Goal: Task Accomplishment & Management: Complete application form

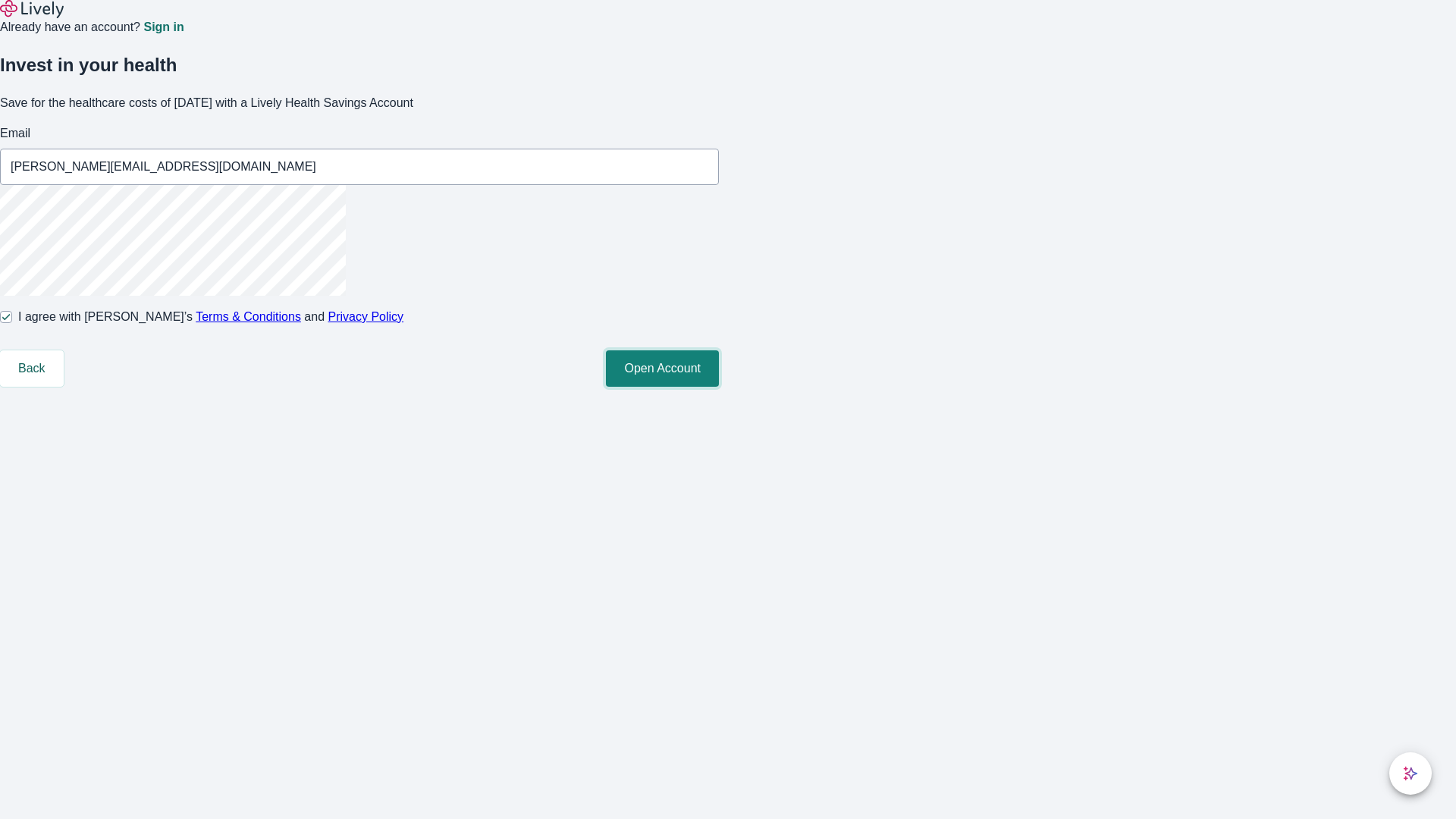
click at [719, 387] on button "Open Account" at bounding box center [663, 369] width 113 height 37
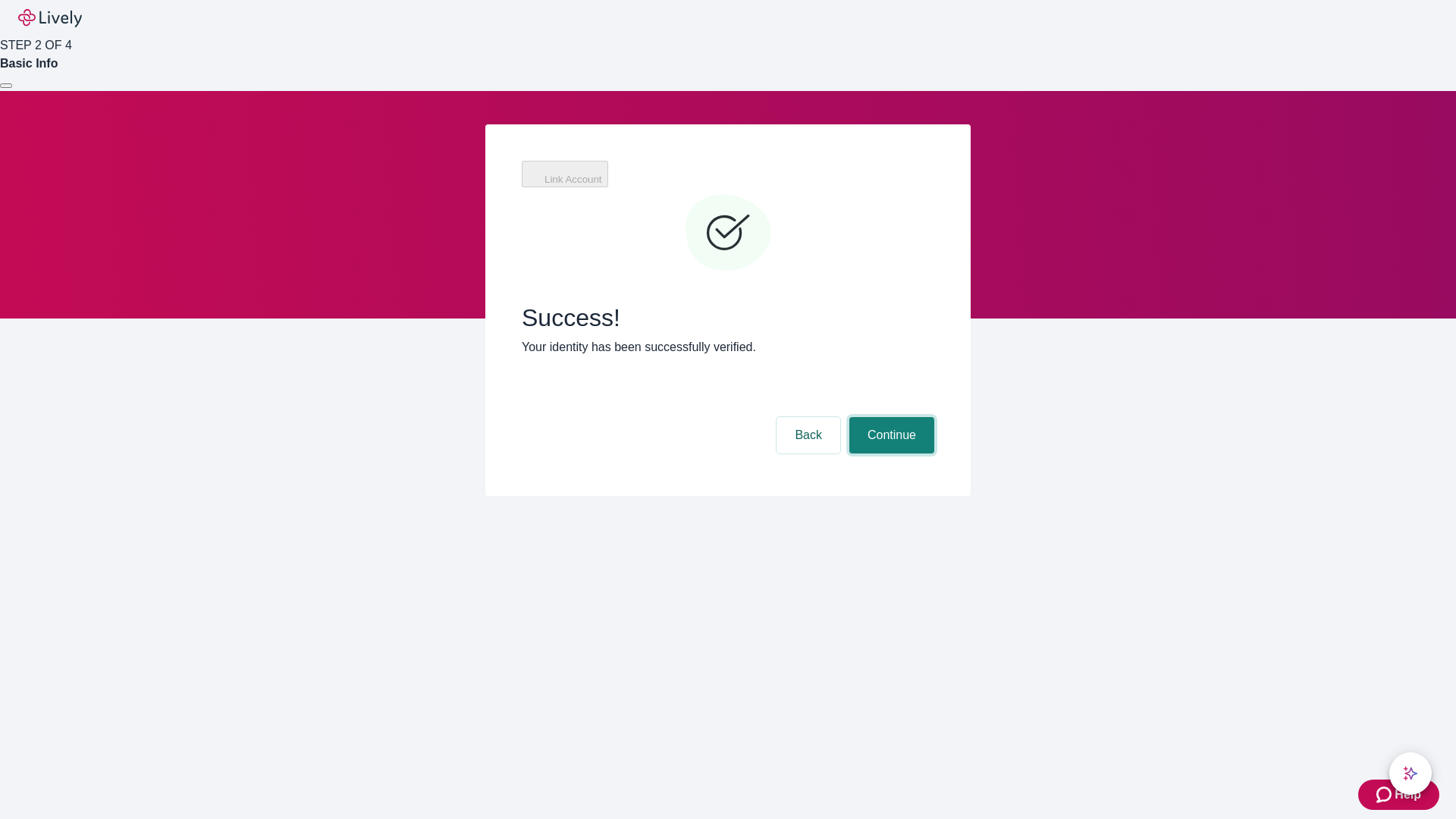
click at [890, 417] on button "Continue" at bounding box center [892, 435] width 85 height 37
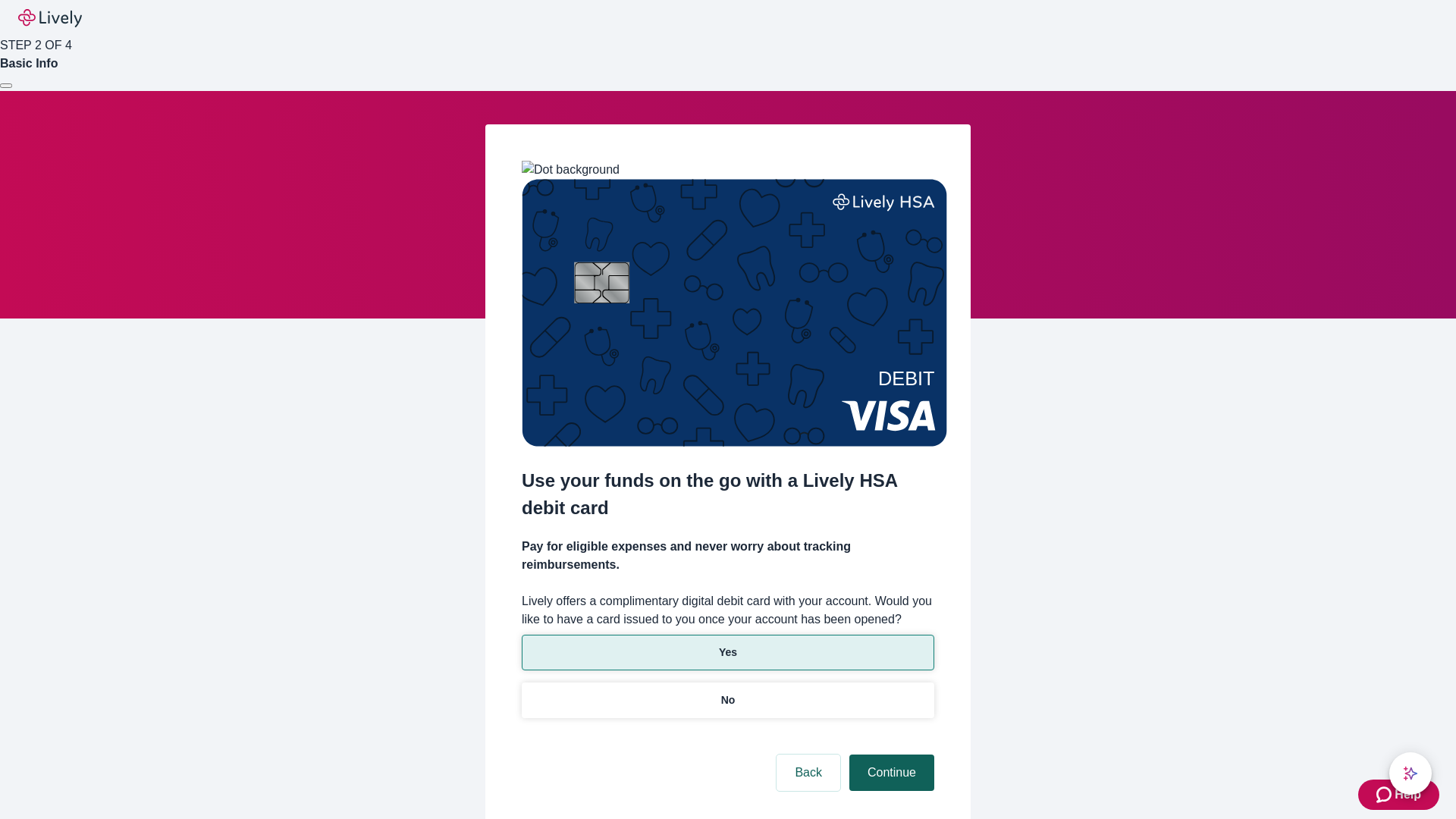
click at [727, 645] on p "Yes" at bounding box center [728, 652] width 18 height 16
click at [890, 754] on button "Continue" at bounding box center [892, 773] width 85 height 37
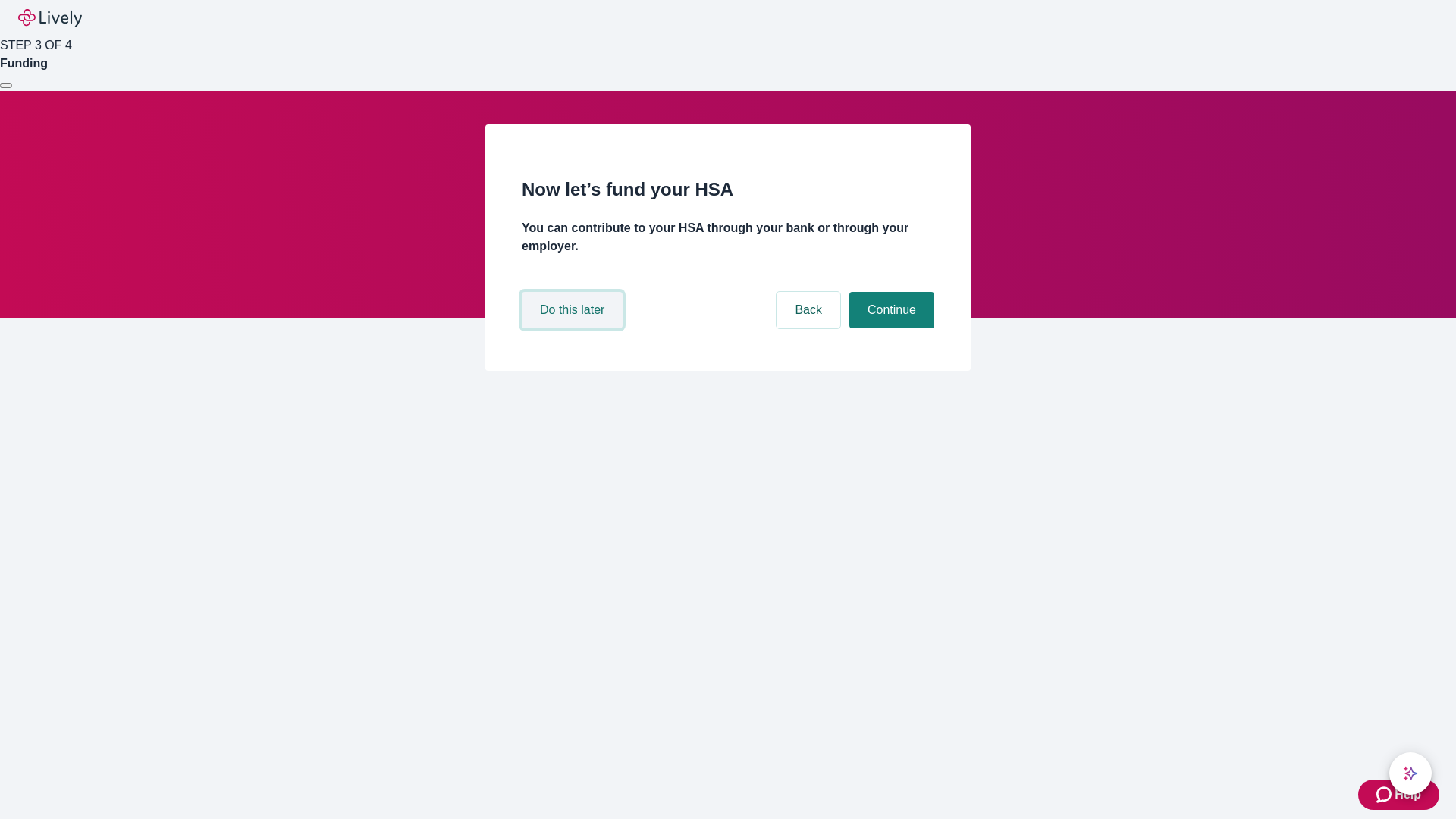
click at [574, 329] on button "Do this later" at bounding box center [572, 310] width 101 height 37
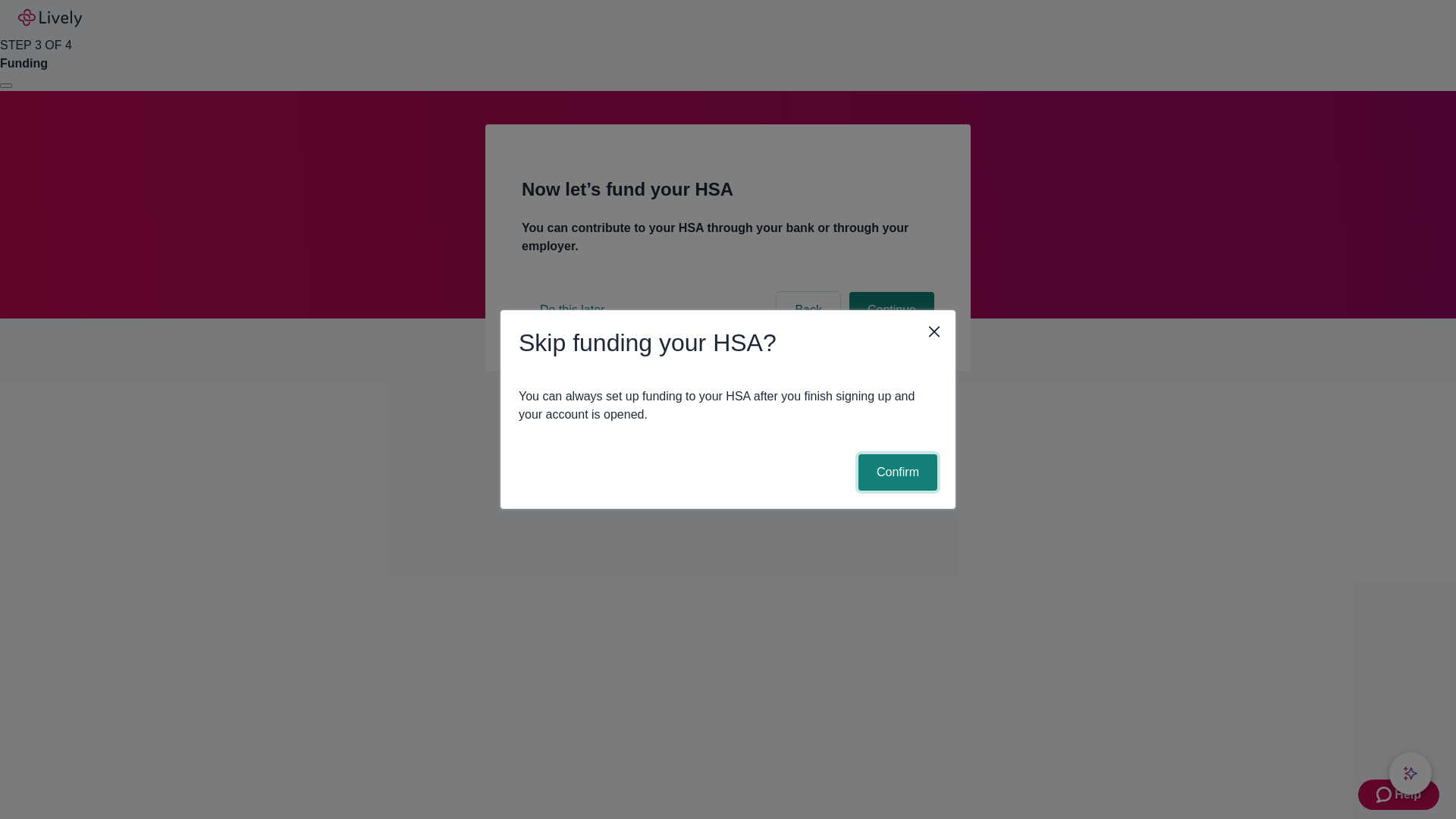
click at [896, 472] on button "Confirm" at bounding box center [898, 472] width 79 height 37
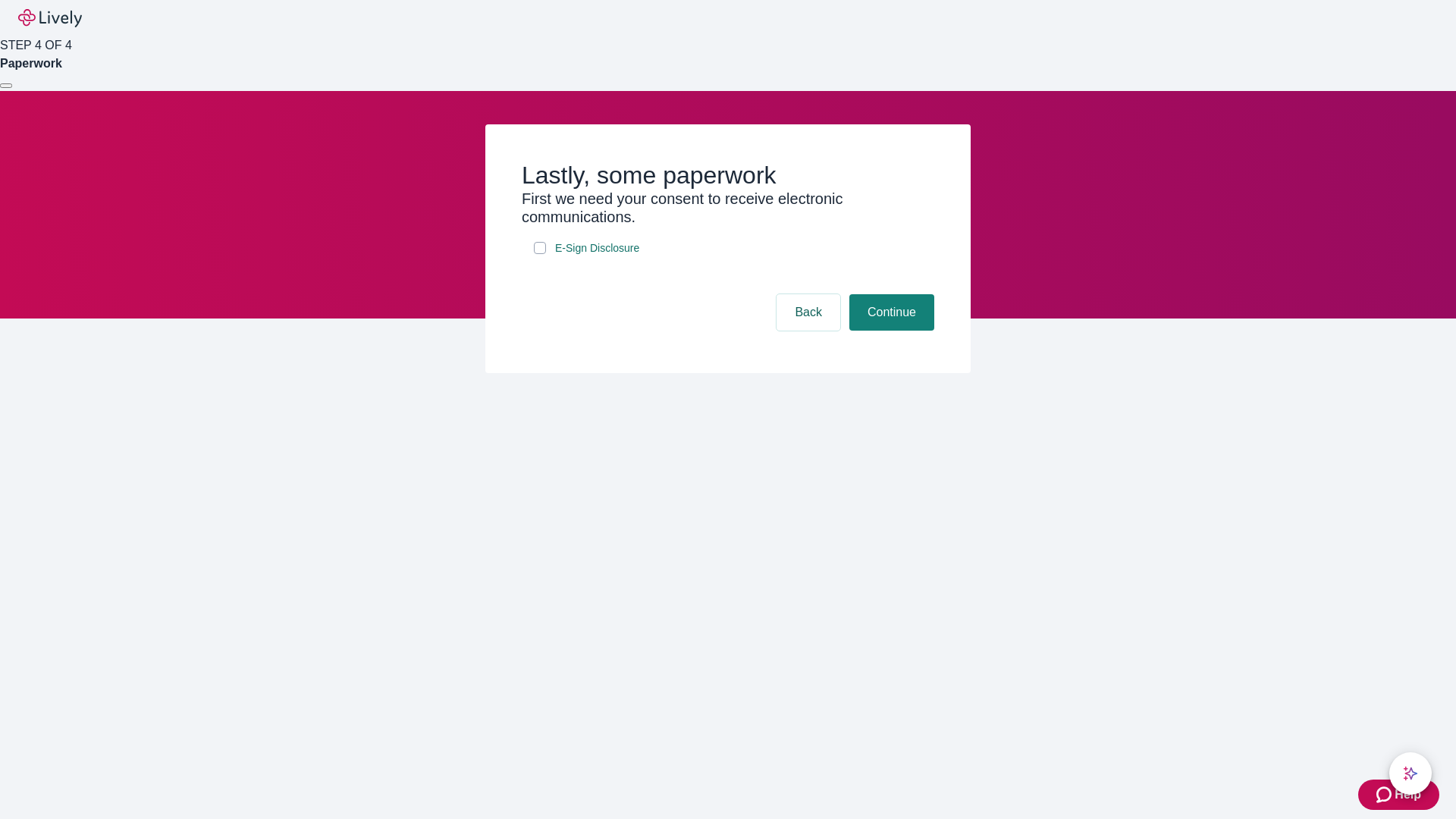
click at [540, 254] on input "E-Sign Disclosure" at bounding box center [540, 248] width 12 height 12
checkbox input "true"
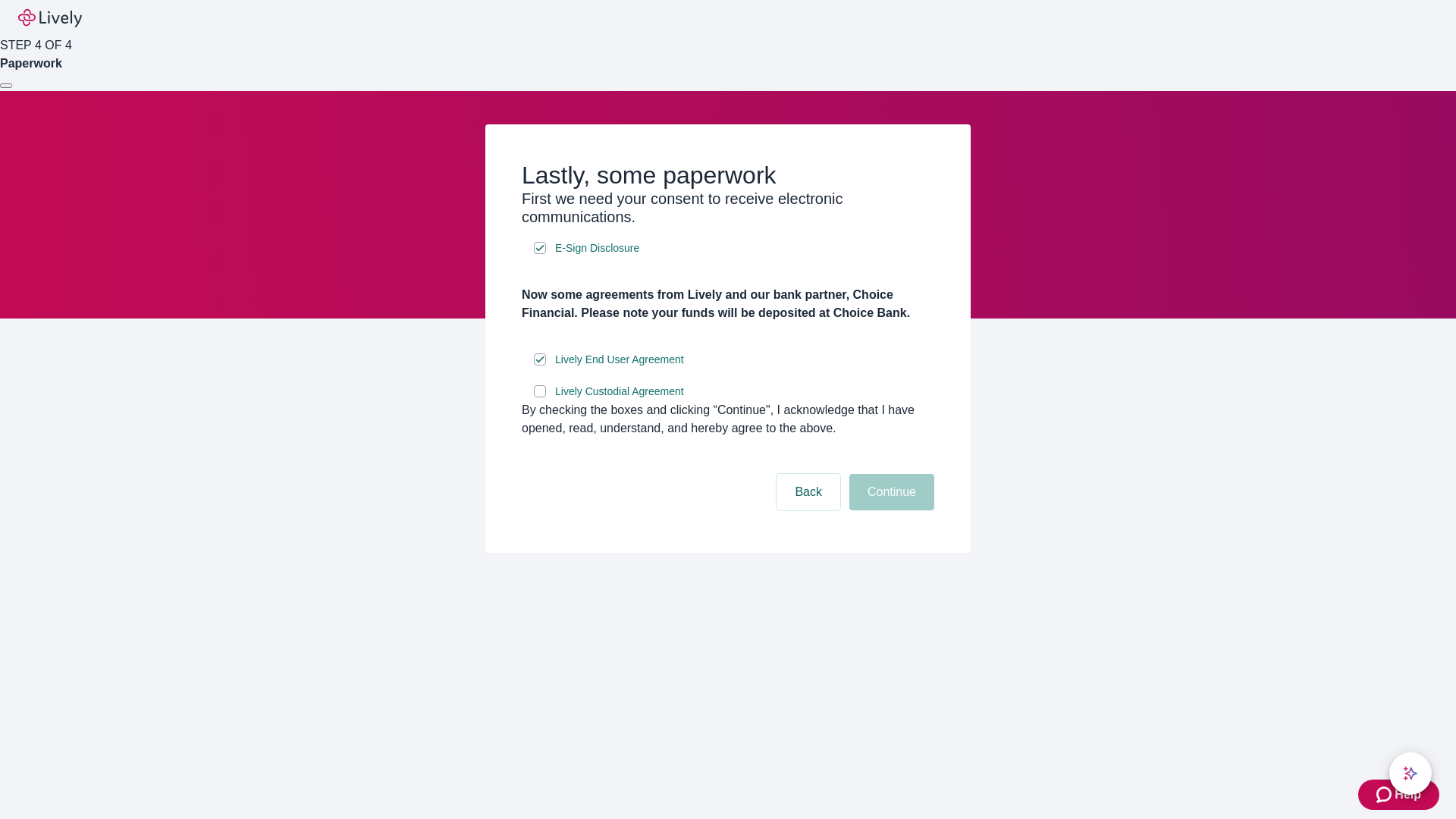
click at [540, 397] on input "Lively Custodial Agreement" at bounding box center [540, 392] width 12 height 12
checkbox input "true"
click at [890, 510] on button "Continue" at bounding box center [892, 492] width 85 height 37
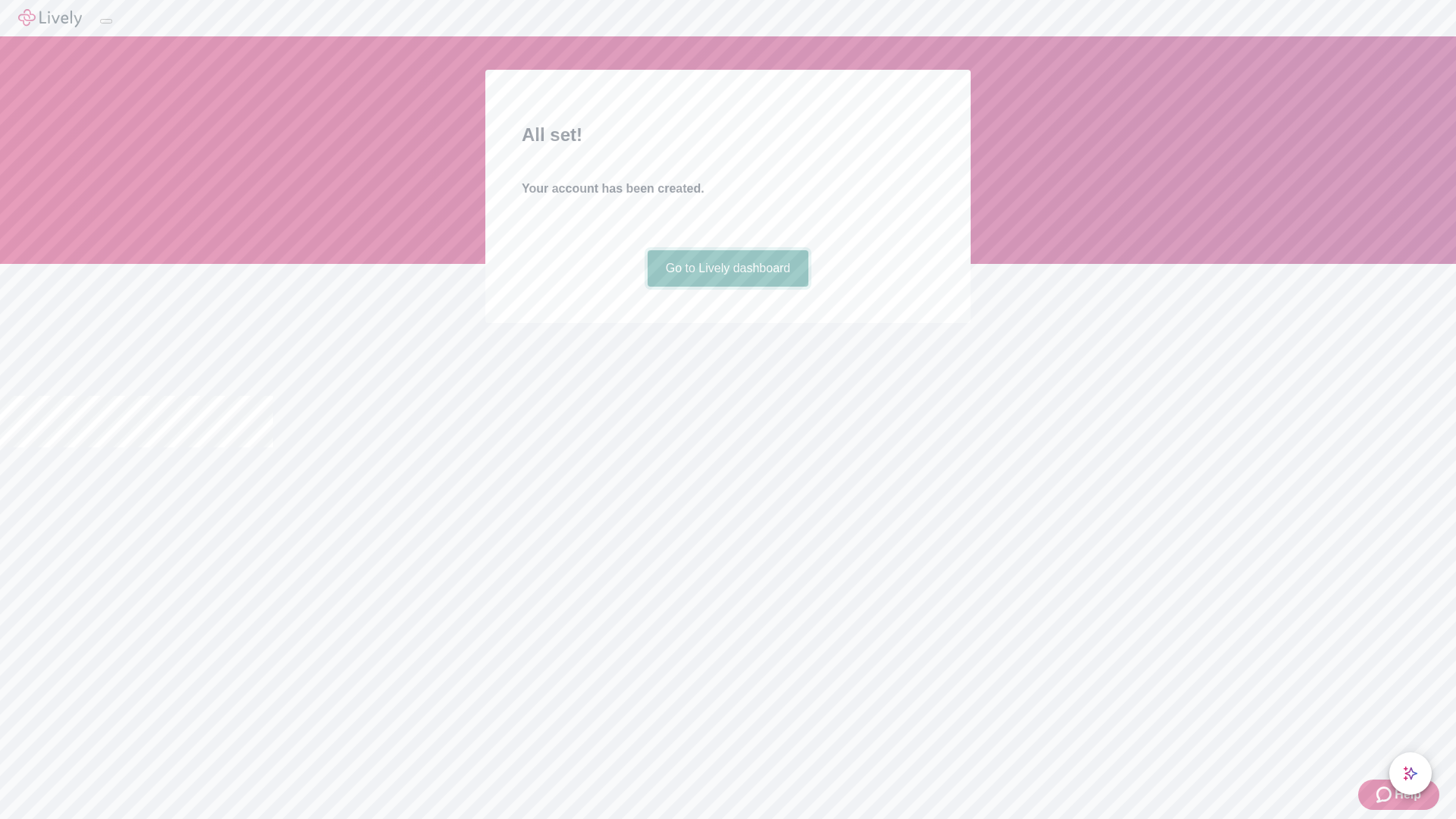
click at [727, 287] on link "Go to Lively dashboard" at bounding box center [729, 268] width 161 height 37
